Goal: Find specific page/section: Find specific page/section

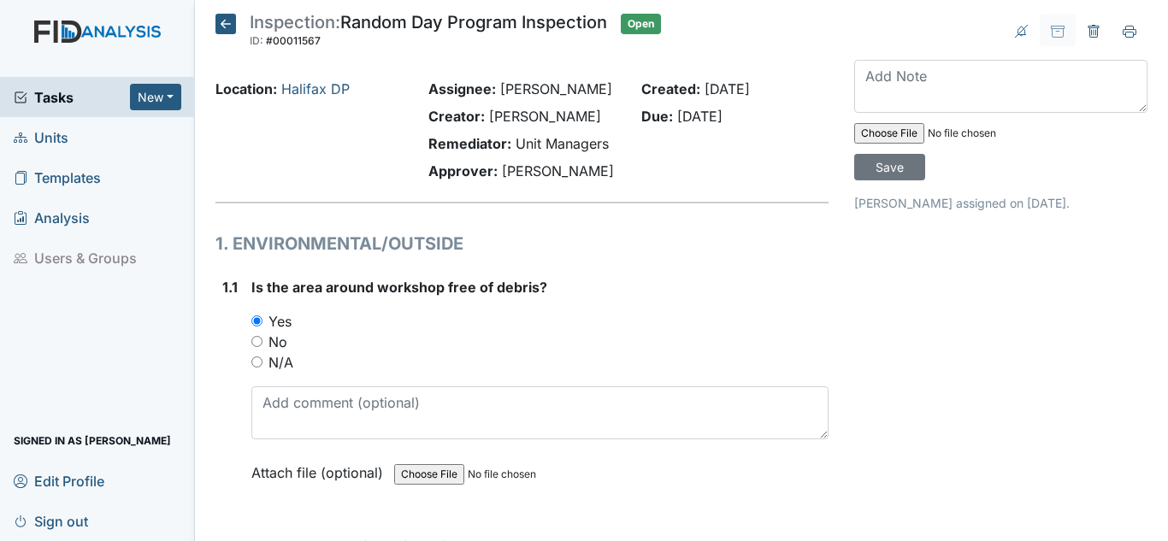
scroll to position [20009, 0]
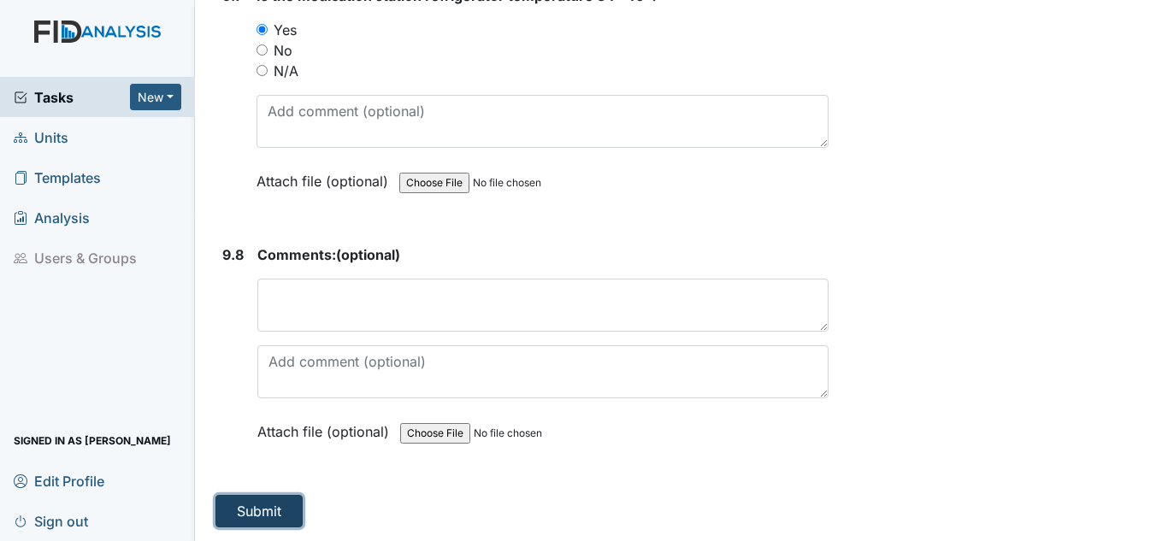
click at [256, 504] on button "Submit" at bounding box center [258, 511] width 87 height 32
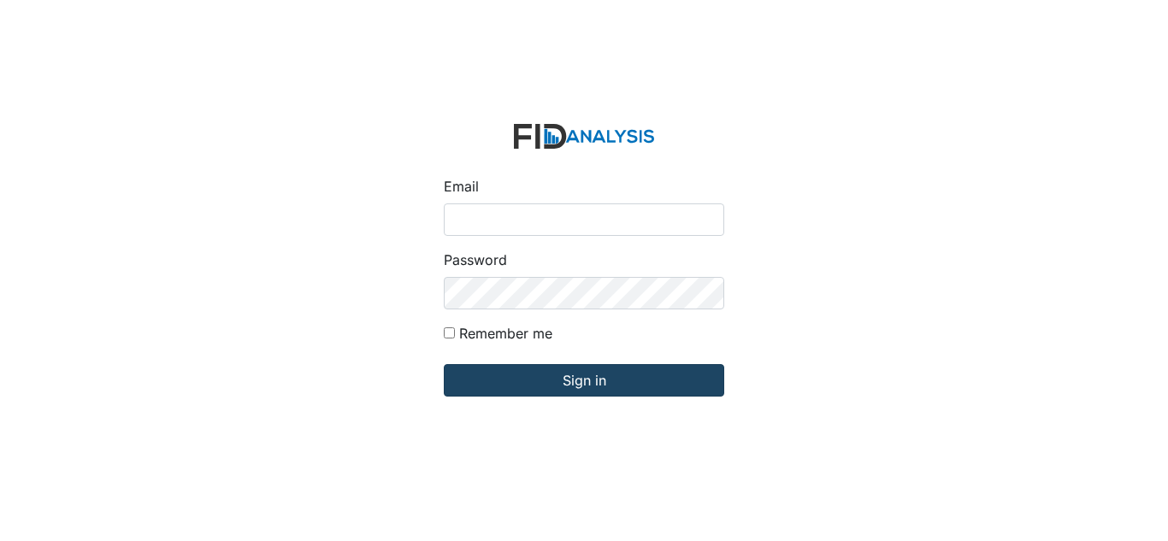
type input "[EMAIL_ADDRESS][DOMAIN_NAME]"
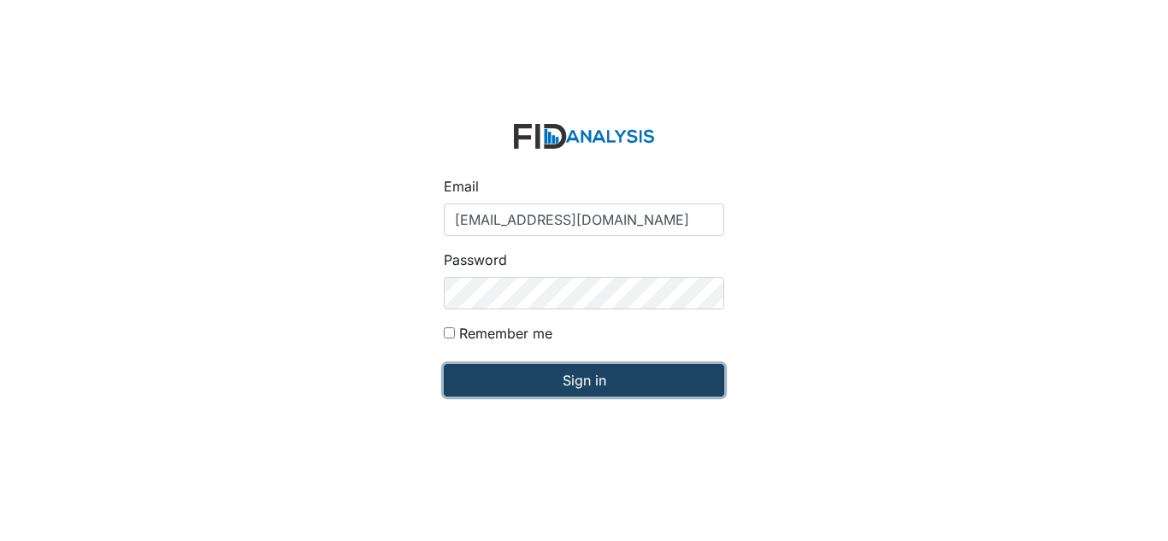
click at [580, 392] on input "Sign in" at bounding box center [584, 380] width 280 height 32
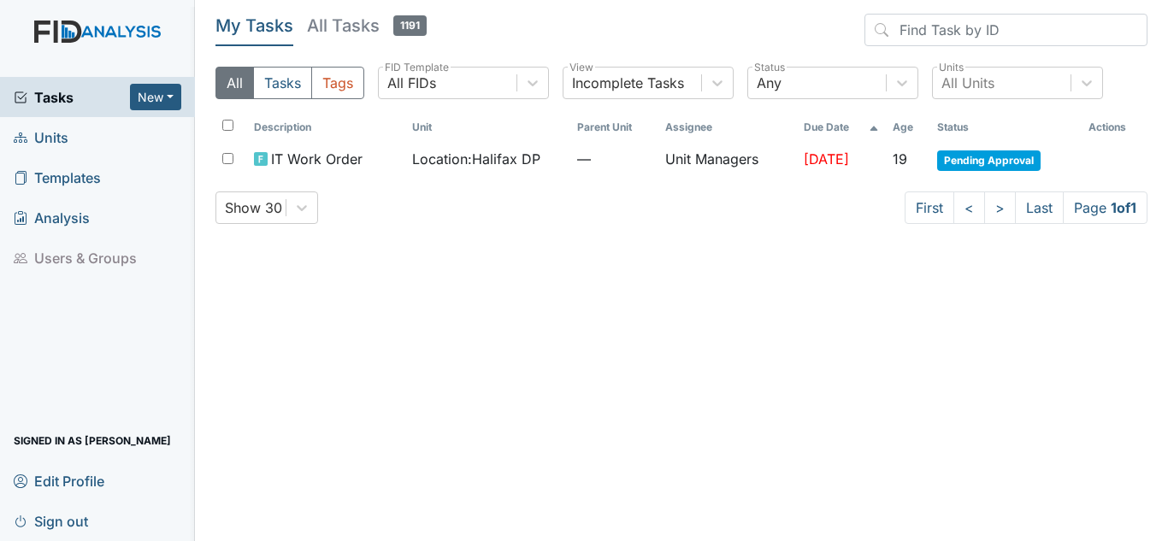
click at [43, 134] on span "Units" at bounding box center [41, 137] width 55 height 27
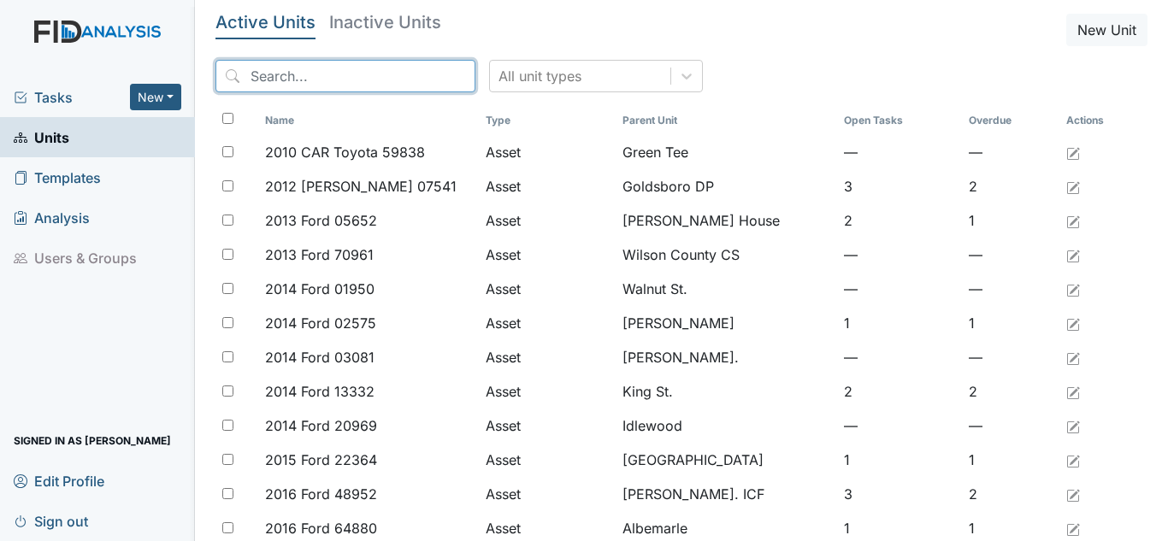
click at [401, 83] on input "search" at bounding box center [345, 76] width 260 height 32
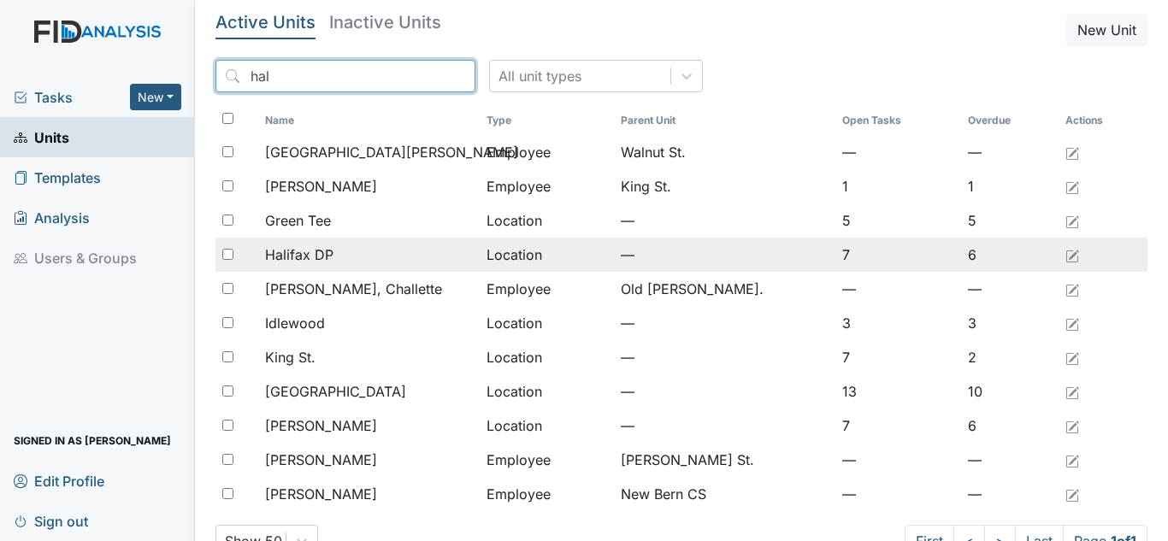
type input "hal"
click at [308, 259] on span "Halifax DP" at bounding box center [299, 254] width 68 height 21
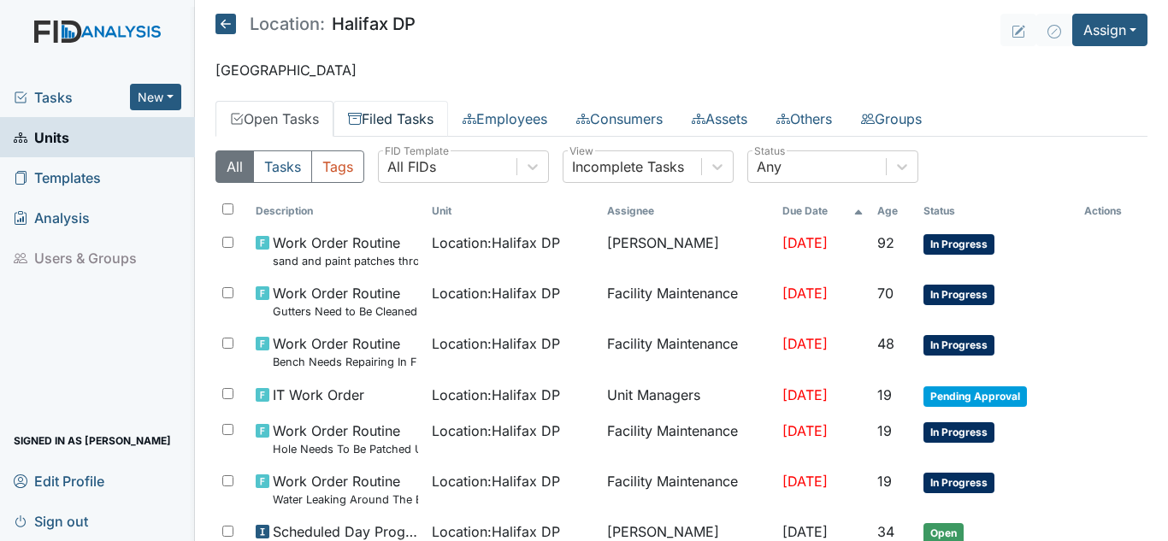
click at [397, 115] on link "Filed Tasks" at bounding box center [390, 119] width 115 height 36
